Goal: Transaction & Acquisition: Purchase product/service

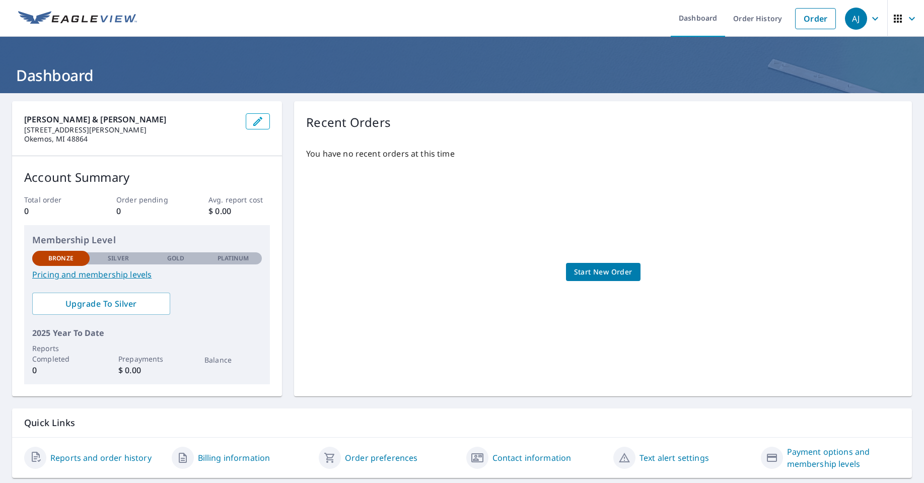
scroll to position [27, 0]
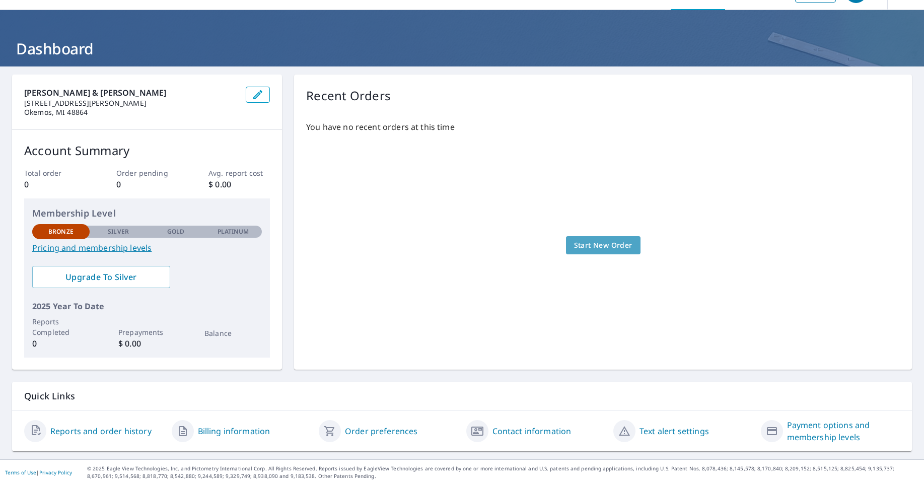
click at [587, 246] on span "Start New Order" at bounding box center [603, 245] width 58 height 13
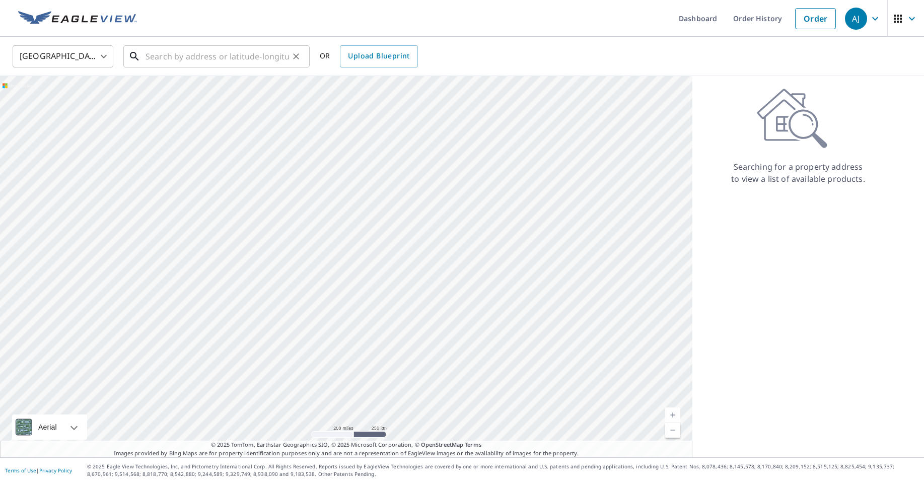
click at [162, 59] on input "text" at bounding box center [216, 56] width 143 height 28
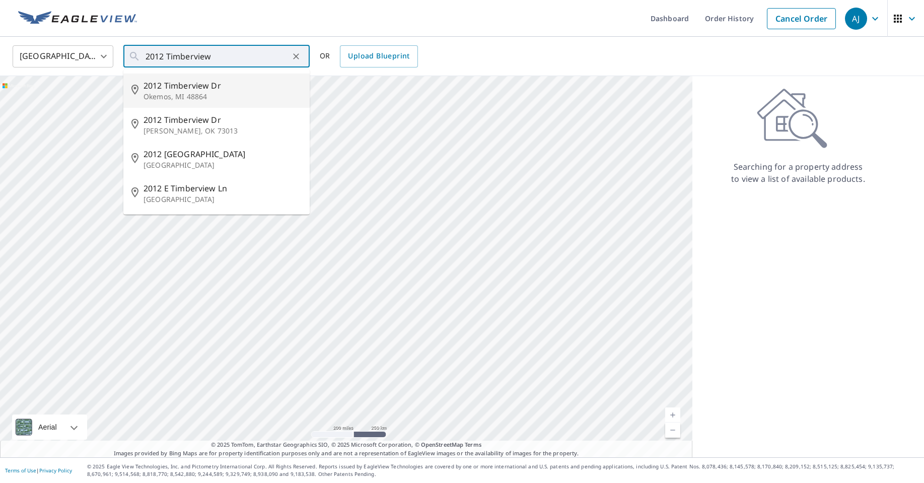
type input "[STREET_ADDRESS][PERSON_NAME]"
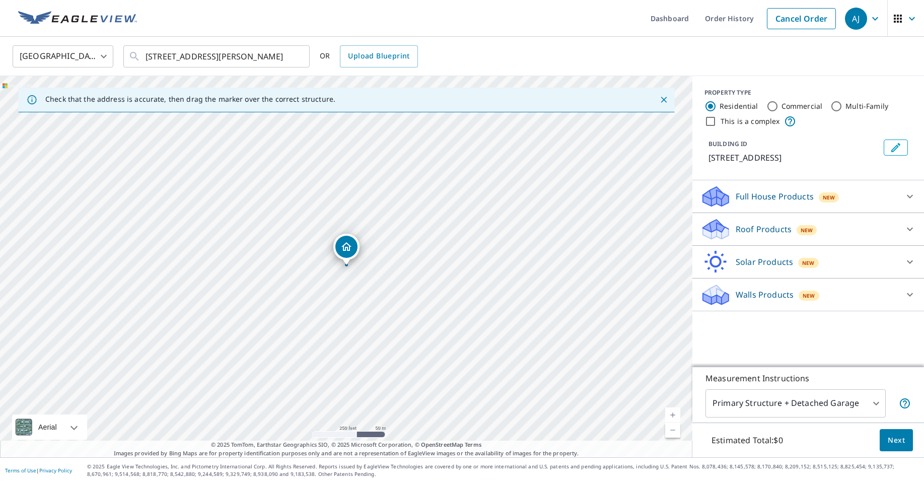
click at [863, 404] on body "[PERSON_NAME] [PERSON_NAME] Dashboard Order History Cancel Order AJ United Stat…" at bounding box center [462, 241] width 924 height 483
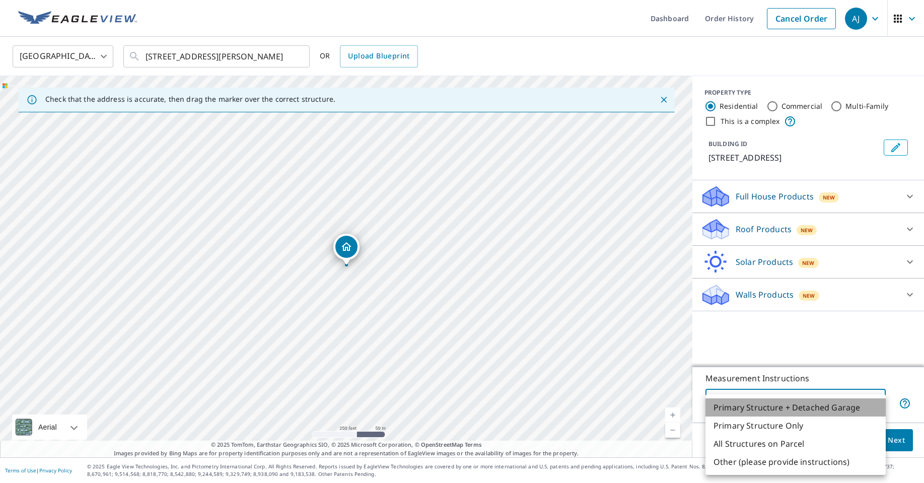
click at [863, 404] on li "Primary Structure + Detached Garage" at bounding box center [795, 407] width 180 height 18
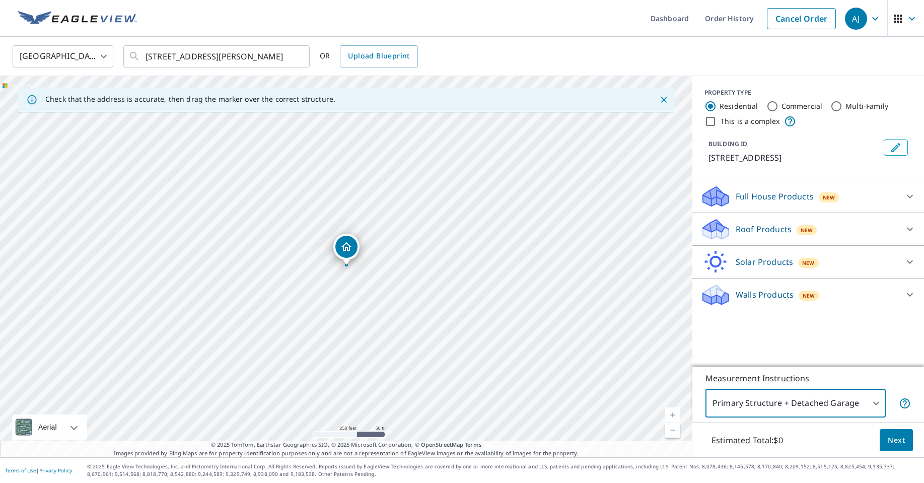
click at [841, 406] on body "[PERSON_NAME] [PERSON_NAME] Dashboard Order History Cancel Order AJ United Stat…" at bounding box center [462, 241] width 924 height 483
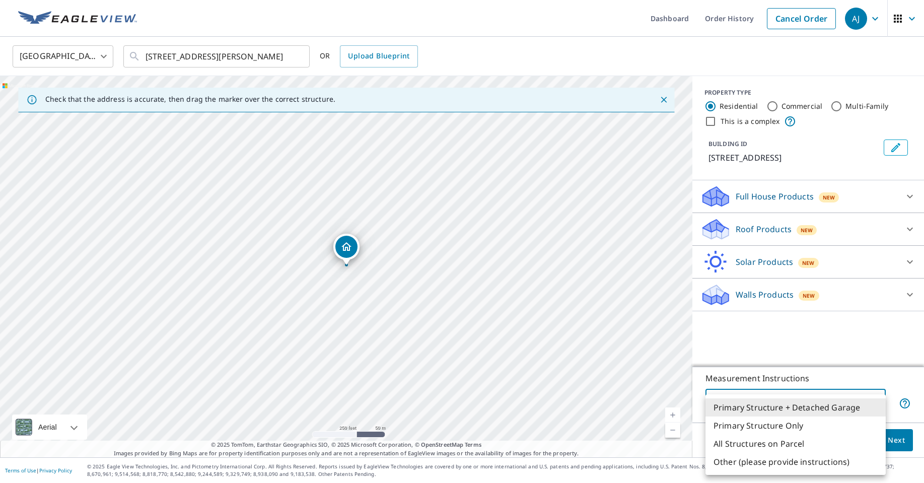
click at [671, 413] on div at bounding box center [462, 241] width 924 height 483
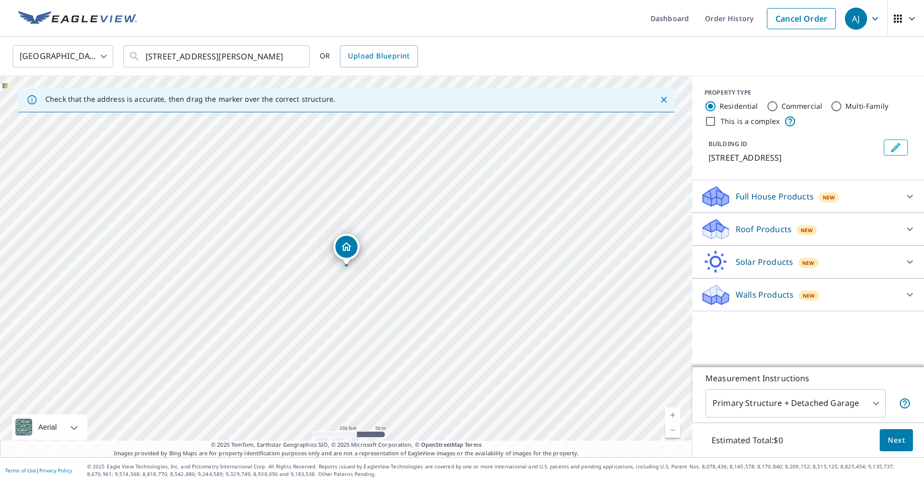
click at [671, 413] on link "Current Level 17, Zoom In" at bounding box center [672, 414] width 15 height 15
click at [671, 413] on link "Current Level 18, Zoom In" at bounding box center [672, 414] width 15 height 15
click at [671, 413] on link "Current Level 19, Zoom In" at bounding box center [672, 414] width 15 height 15
click at [671, 413] on link "Current Level 20, Zoom In Disabled" at bounding box center [672, 414] width 15 height 15
click at [676, 418] on link "Current Level 20, Zoom In Disabled" at bounding box center [672, 414] width 15 height 15
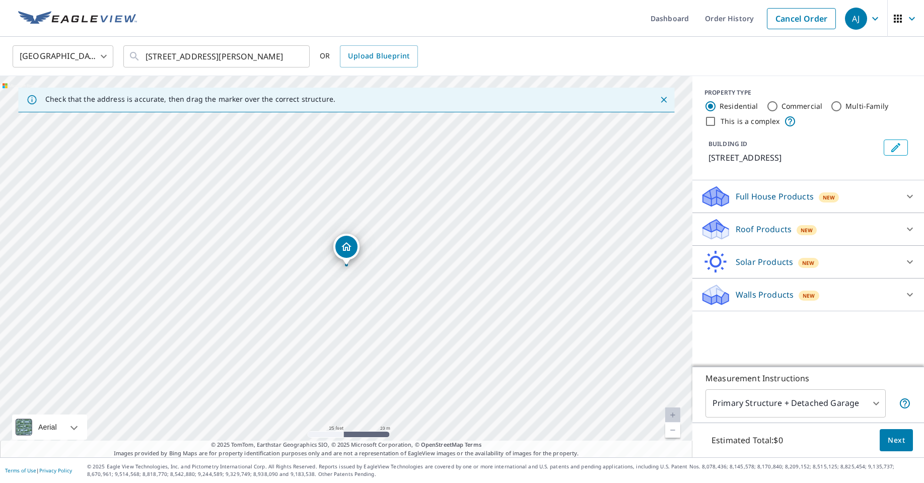
click at [675, 416] on link "Current Level 20, Zoom In Disabled" at bounding box center [672, 414] width 15 height 15
click at [854, 232] on div "Roof Products New" at bounding box center [798, 229] width 197 height 24
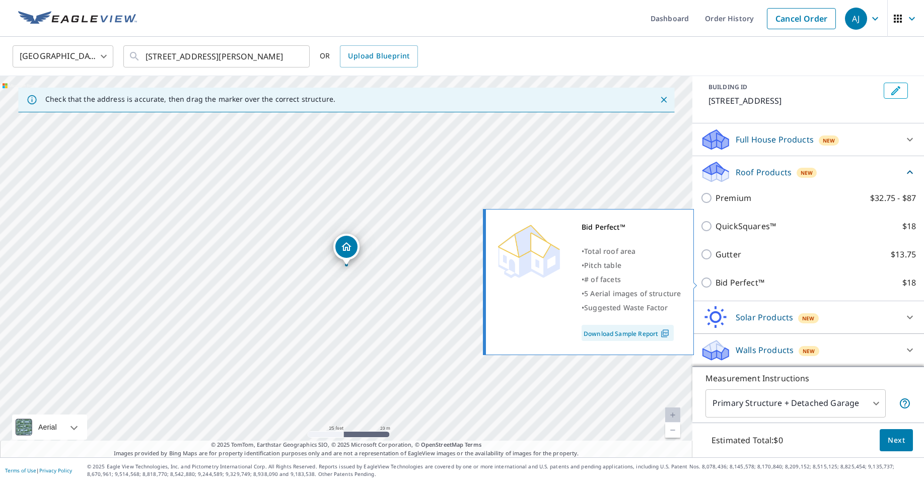
scroll to position [57, 0]
